Goal: Check status: Check status

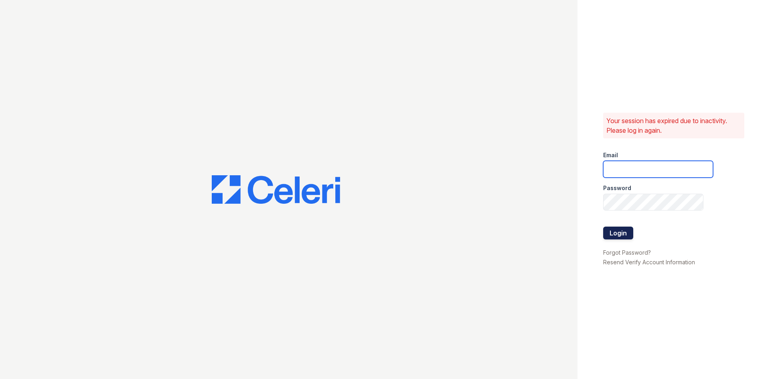
type input "estrella.pm@cafmanagement.com"
click at [613, 229] on button "Login" at bounding box center [618, 232] width 30 height 13
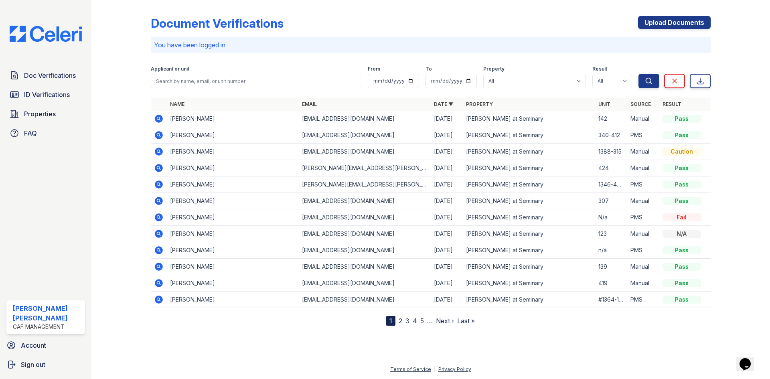
click at [158, 217] on icon at bounding box center [158, 217] width 2 height 2
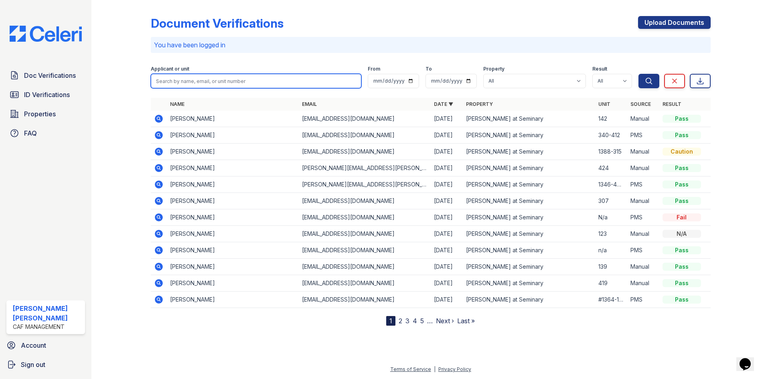
click at [199, 84] on input "search" at bounding box center [256, 81] width 210 height 14
type input "ana mar"
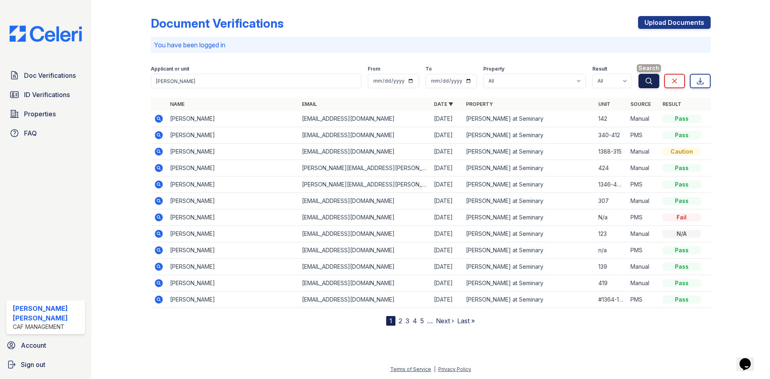
click at [647, 87] on button "Search" at bounding box center [648, 81] width 21 height 14
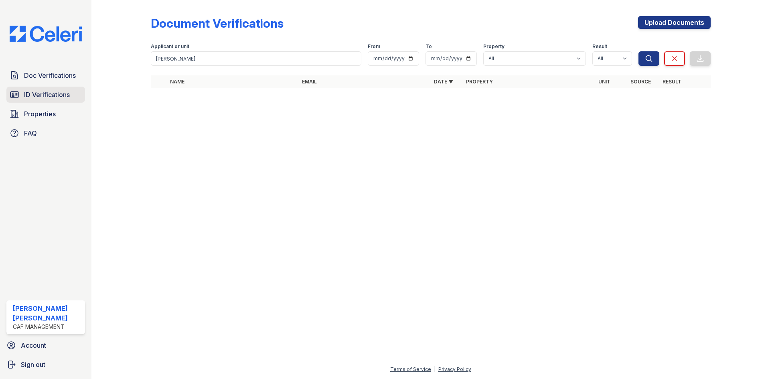
click at [46, 90] on span "ID Verifications" at bounding box center [47, 95] width 46 height 10
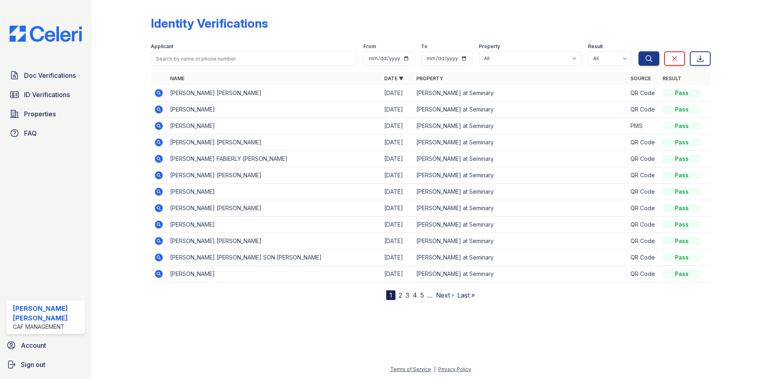
click at [199, 144] on td "ANA MARIA GOMEZ" at bounding box center [274, 142] width 214 height 16
click at [160, 143] on icon at bounding box center [159, 142] width 10 height 10
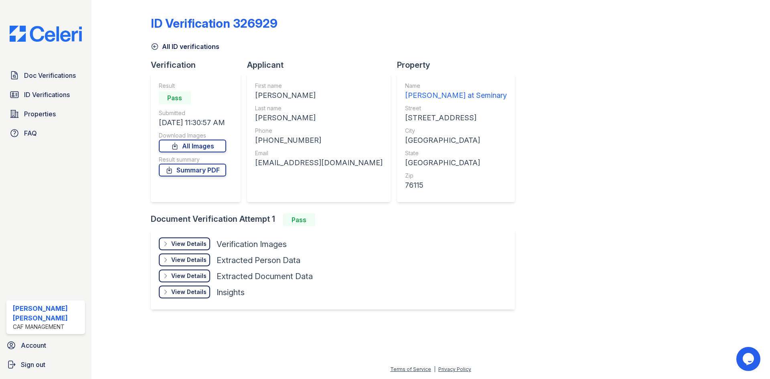
click at [188, 244] on div "View Details" at bounding box center [188, 244] width 35 height 8
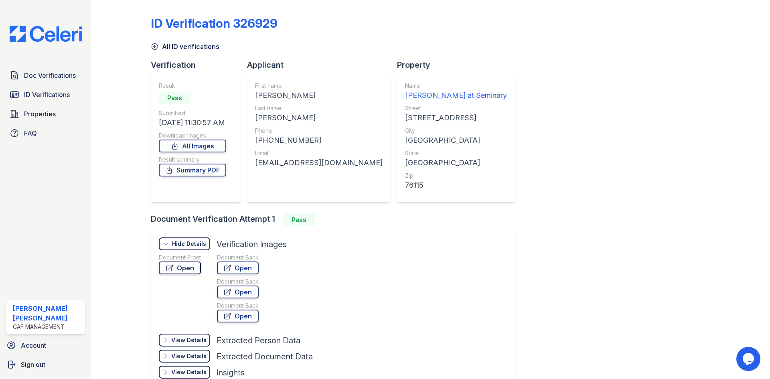
click at [170, 267] on icon at bounding box center [169, 268] width 6 height 6
